Goal: Book appointment/travel/reservation

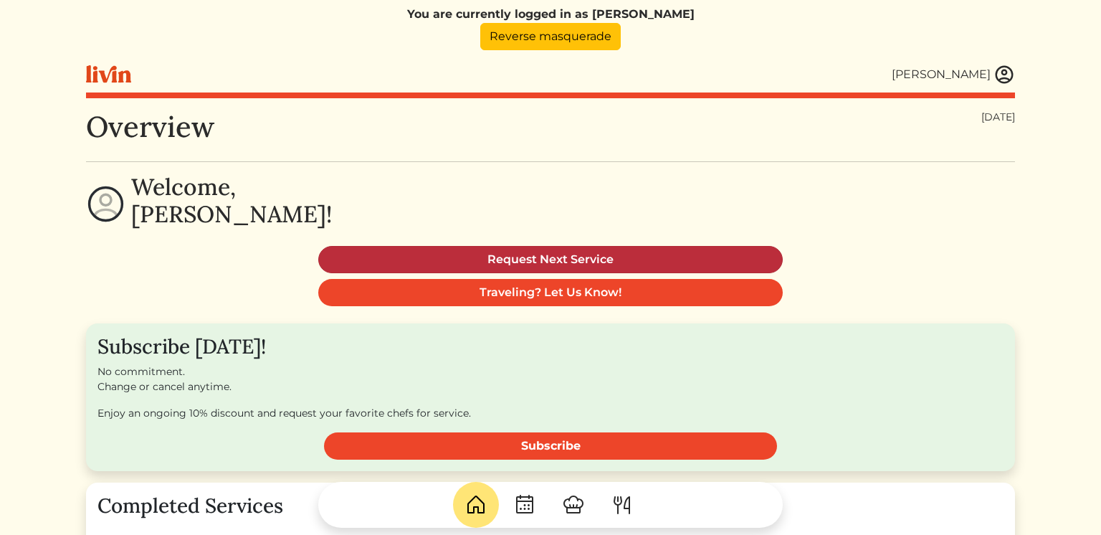
click at [641, 258] on link "Request Next Service" at bounding box center [550, 259] width 465 height 27
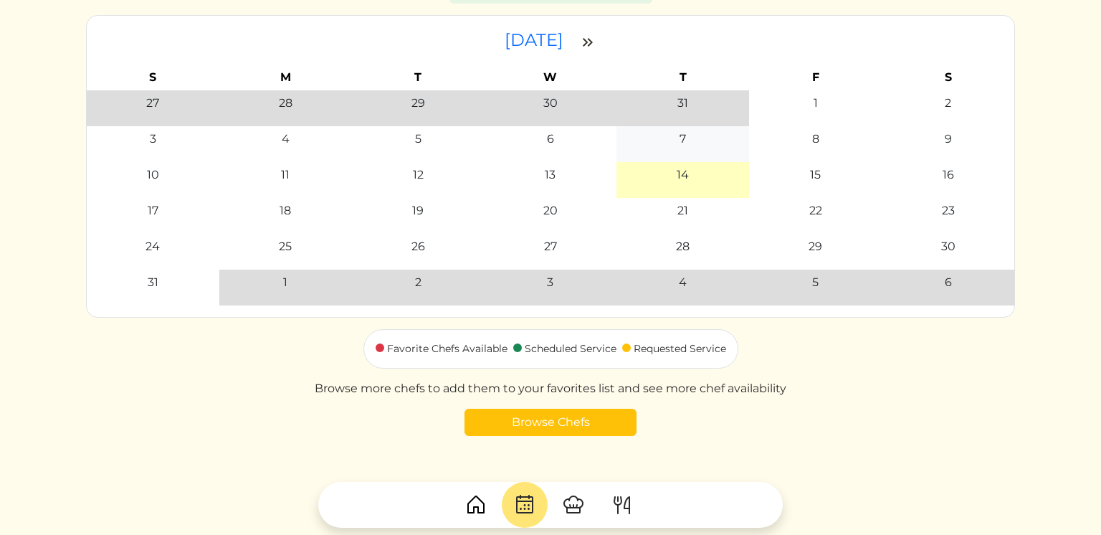
scroll to position [171, 0]
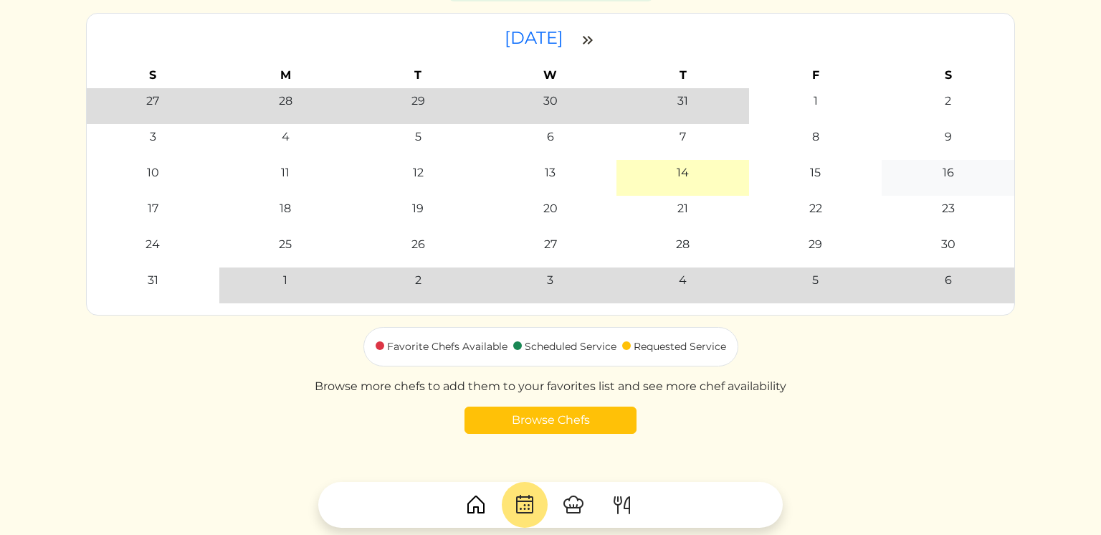
click at [951, 178] on div "16" at bounding box center [948, 172] width 11 height 17
click at [935, 168] on div "16" at bounding box center [948, 172] width 124 height 17
click at [178, 213] on div "17" at bounding box center [153, 208] width 124 height 17
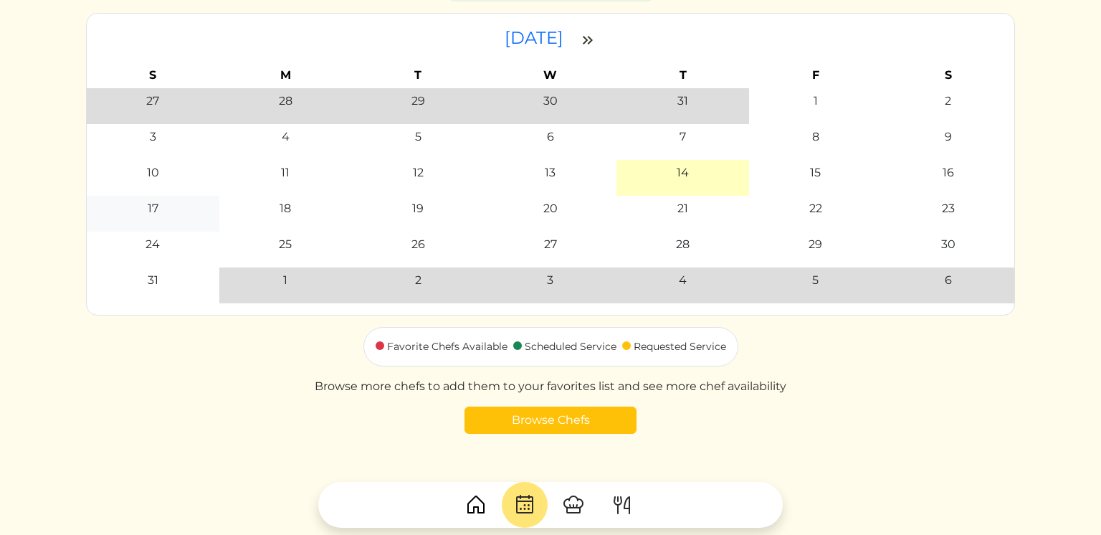
click at [178, 213] on div "17" at bounding box center [153, 208] width 124 height 17
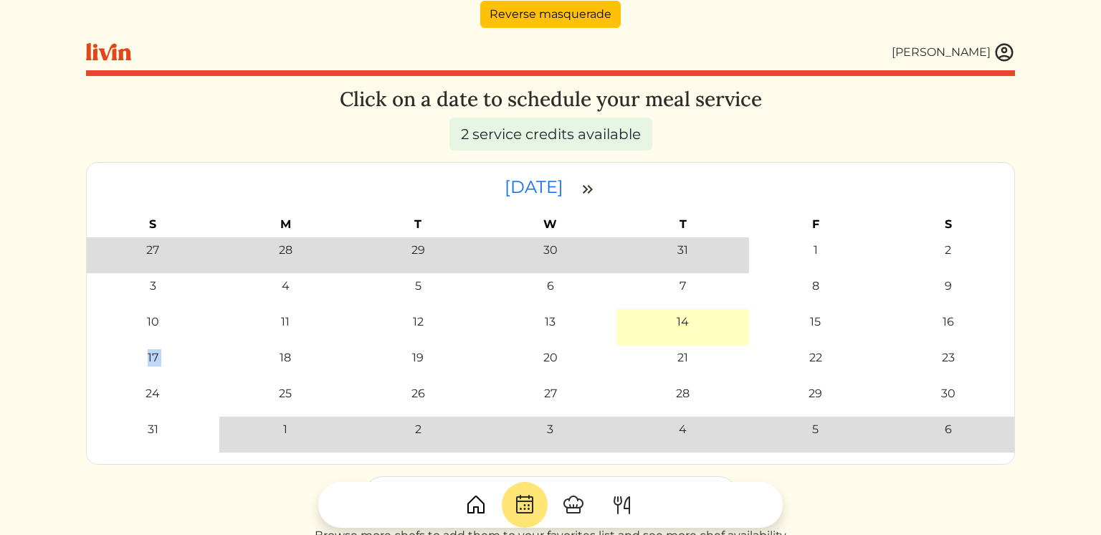
scroll to position [0, 0]
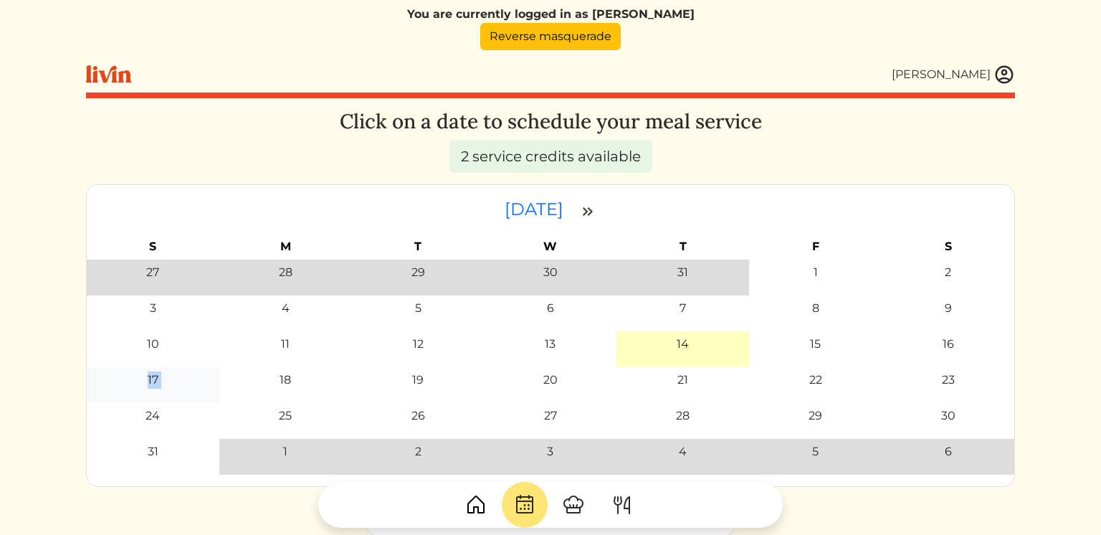
click at [170, 371] on div "17" at bounding box center [153, 379] width 124 height 17
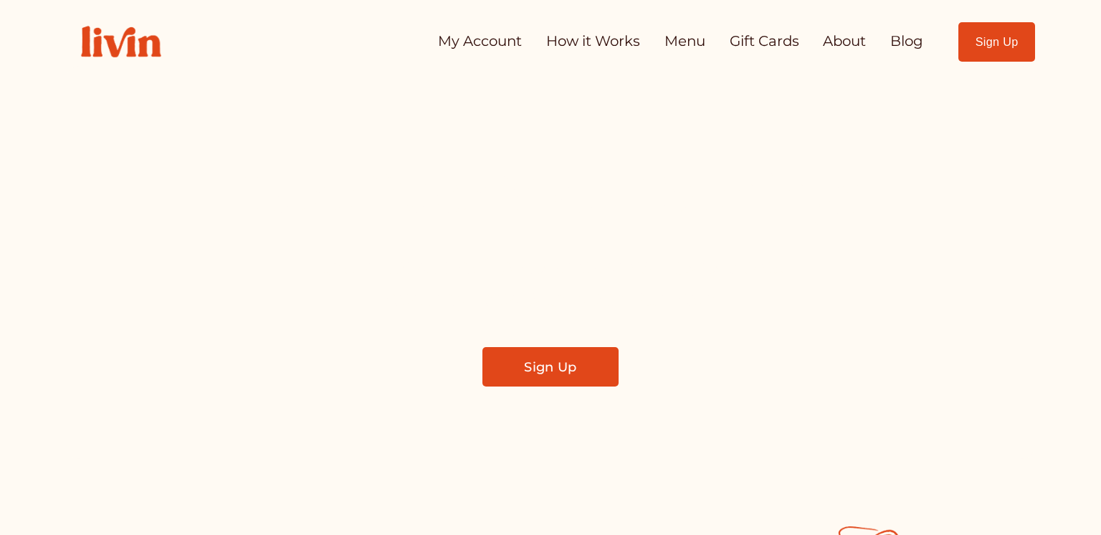
click at [458, 42] on link "My Account" at bounding box center [480, 42] width 84 height 29
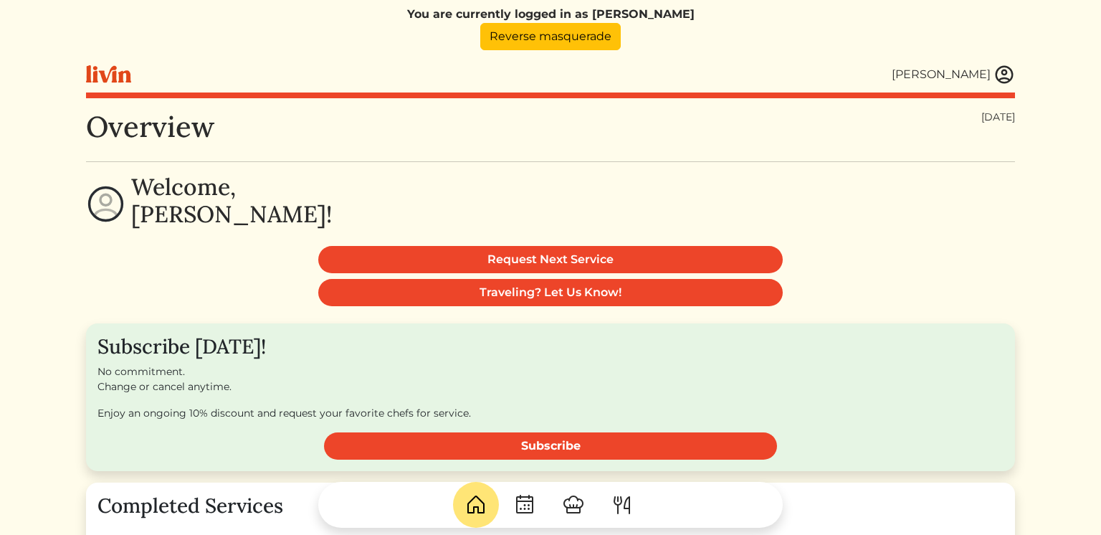
click at [1000, 80] on img at bounding box center [1005, 75] width 22 height 22
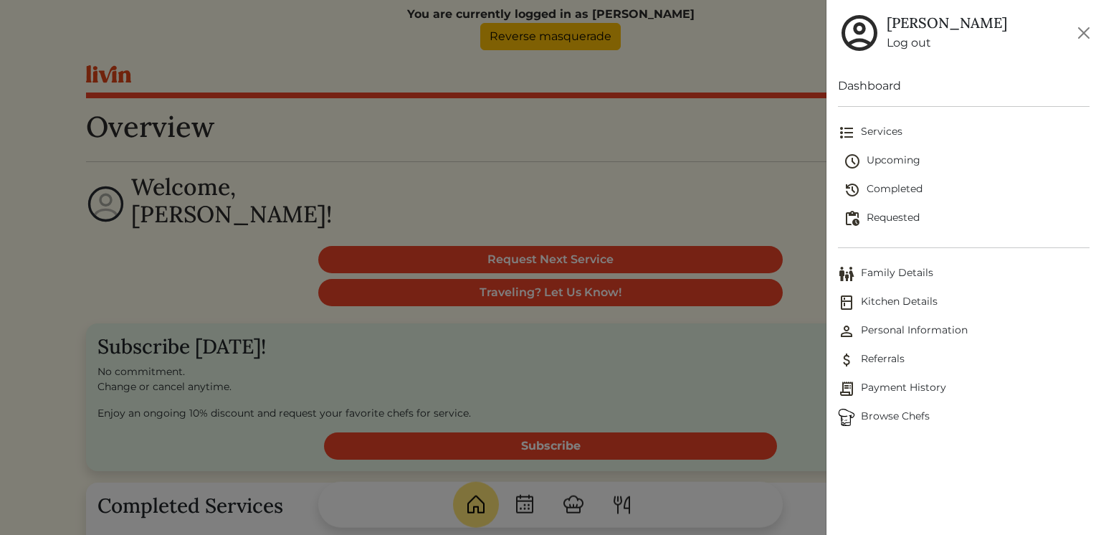
click at [673, 204] on div at bounding box center [550, 267] width 1101 height 535
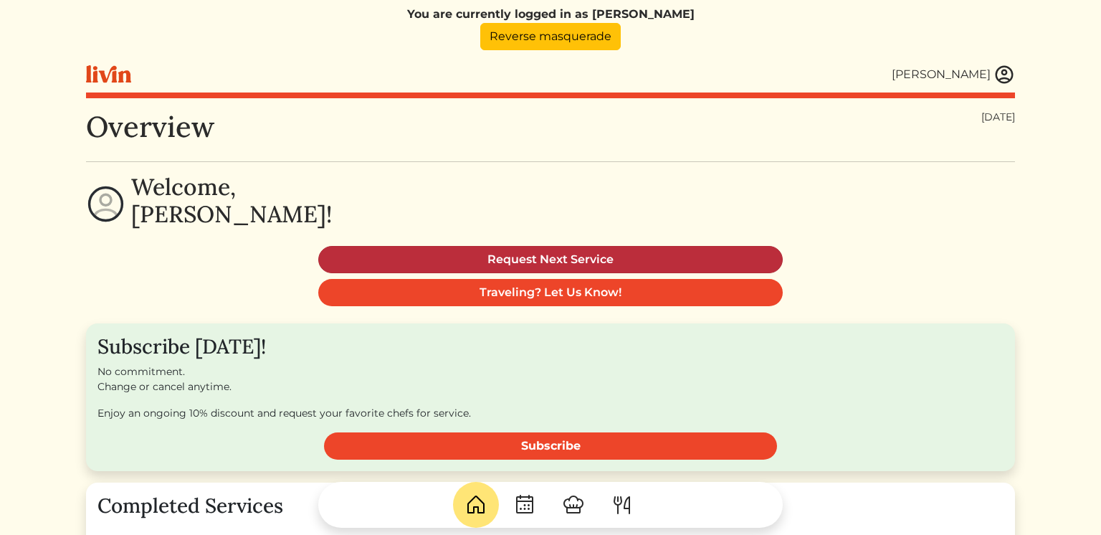
click at [600, 250] on link "Request Next Service" at bounding box center [550, 259] width 465 height 27
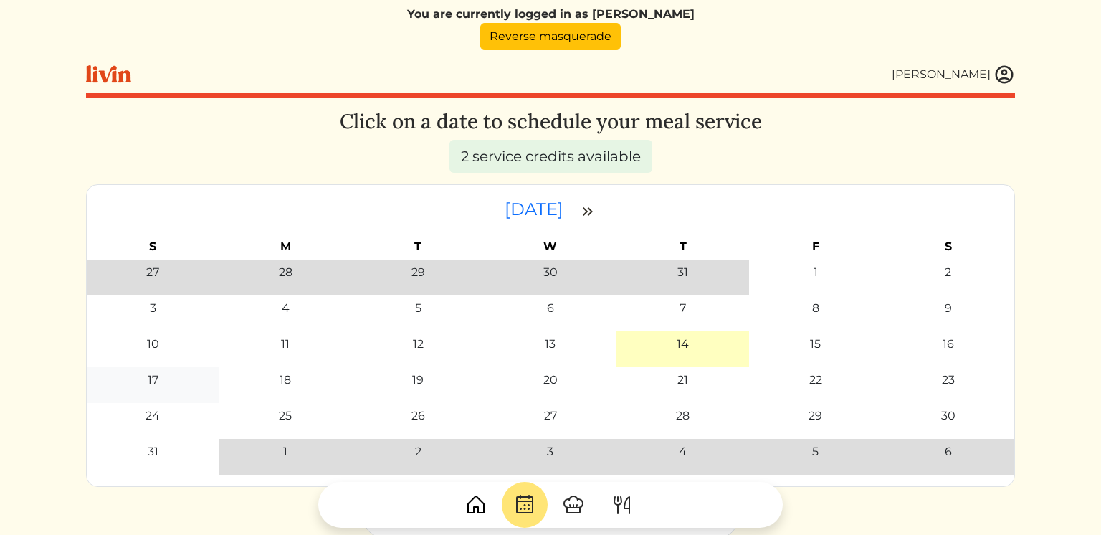
click at [161, 381] on div "17" at bounding box center [153, 379] width 124 height 17
click at [573, 157] on div "2 service credits available" at bounding box center [550, 156] width 203 height 33
click at [586, 41] on link "Reverse masquerade" at bounding box center [550, 36] width 141 height 27
